Goal: Information Seeking & Learning: Learn about a topic

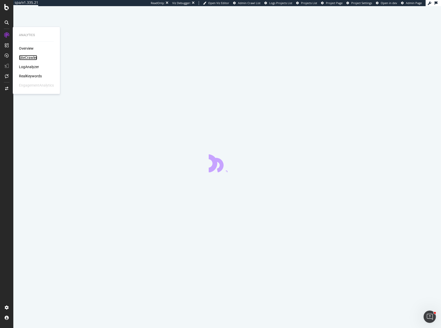
click at [35, 56] on div "SiteCrawler" at bounding box center [28, 57] width 18 height 5
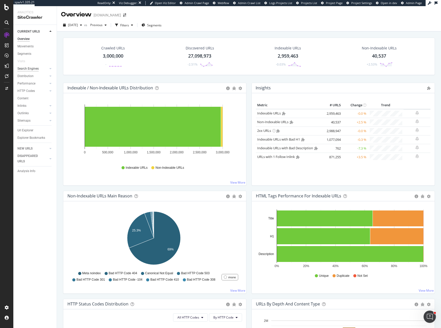
click at [29, 70] on div "Search Engines" at bounding box center [27, 68] width 21 height 5
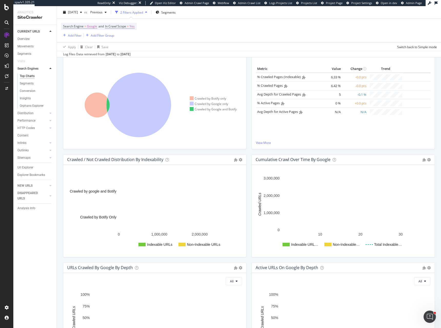
scroll to position [108, 0]
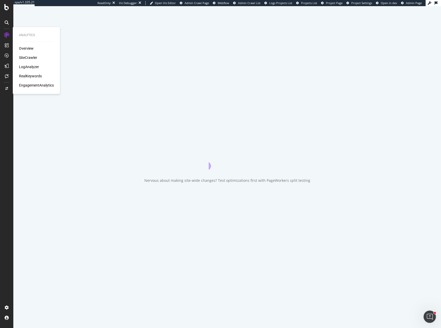
click at [34, 59] on div "SiteCrawler" at bounding box center [28, 57] width 18 height 5
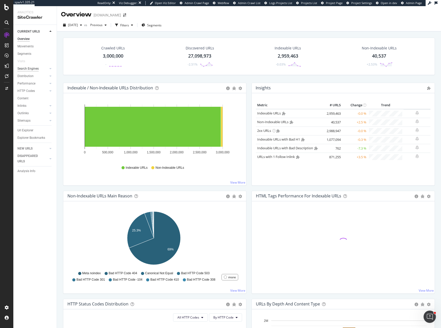
click at [34, 70] on div "Search Engines" at bounding box center [27, 68] width 21 height 5
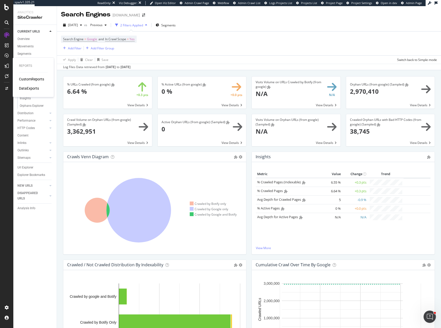
click at [25, 78] on div "CustomReports" at bounding box center [31, 79] width 25 height 5
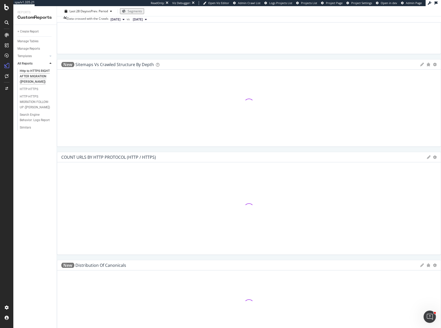
scroll to position [455, 0]
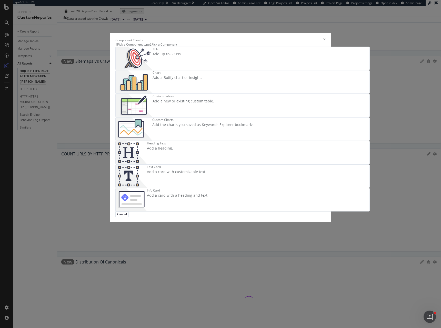
click at [202, 80] on div "Add a Botify chart or insight." at bounding box center [177, 77] width 49 height 5
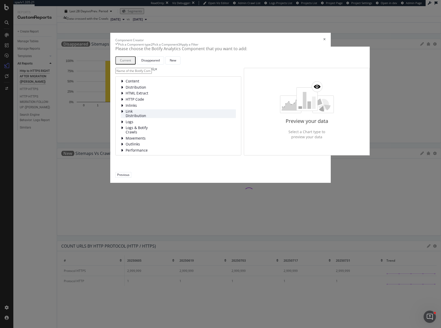
click at [126, 118] on span "Link Distribution" at bounding box center [137, 113] width 23 height 8
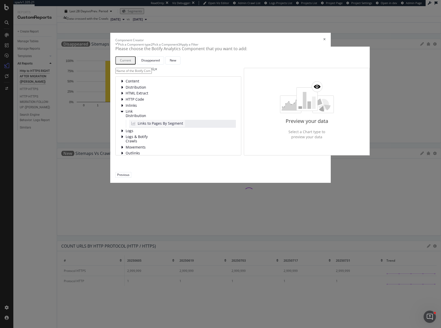
click at [165, 127] on div "Links to Pages By Segment" at bounding box center [157, 123] width 56 height 7
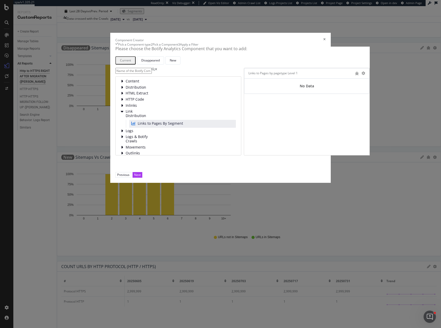
click at [341, 172] on div "Please choose the Botify Analytics Component that you want to add: Current Disa…" at bounding box center [242, 110] width 254 height 126
click at [326, 42] on icon "times" at bounding box center [324, 40] width 2 height 4
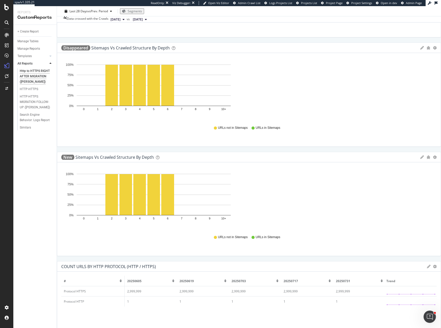
click at [374, 255] on div "URLs Distribution Venn Table Apply Filter Export as CSV Delete Add to Custom Re…" at bounding box center [249, 147] width 384 height 1110
click at [383, 286] on div "URLs Distribution Venn Table Apply Filter Export as CSV Delete Add to Custom Re…" at bounding box center [249, 147] width 384 height 1110
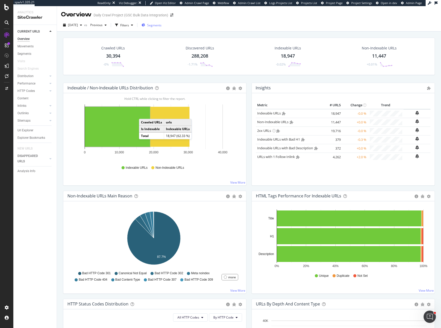
click at [156, 25] on div "Segments" at bounding box center [151, 25] width 20 height 4
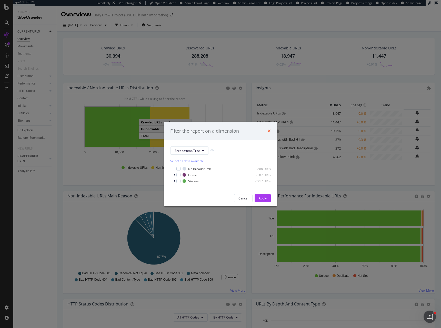
click at [269, 130] on icon "times" at bounding box center [269, 131] width 3 height 4
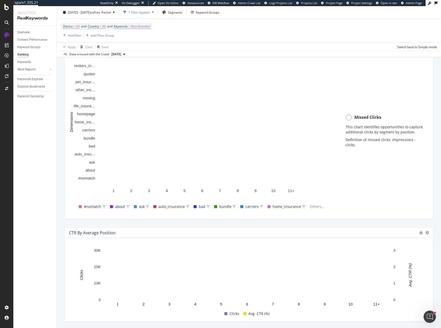
scroll to position [381, 0]
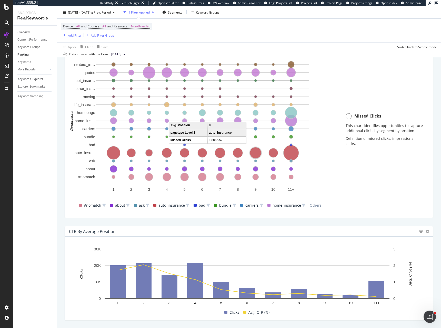
click at [255, 153] on circle "A chart." at bounding box center [255, 152] width 11 height 11
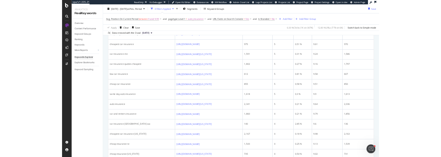
scroll to position [795, 0]
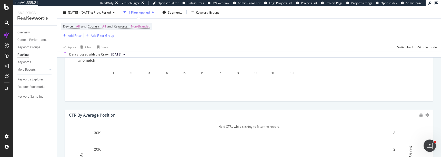
scroll to position [464, 0]
